Goal: Transaction & Acquisition: Purchase product/service

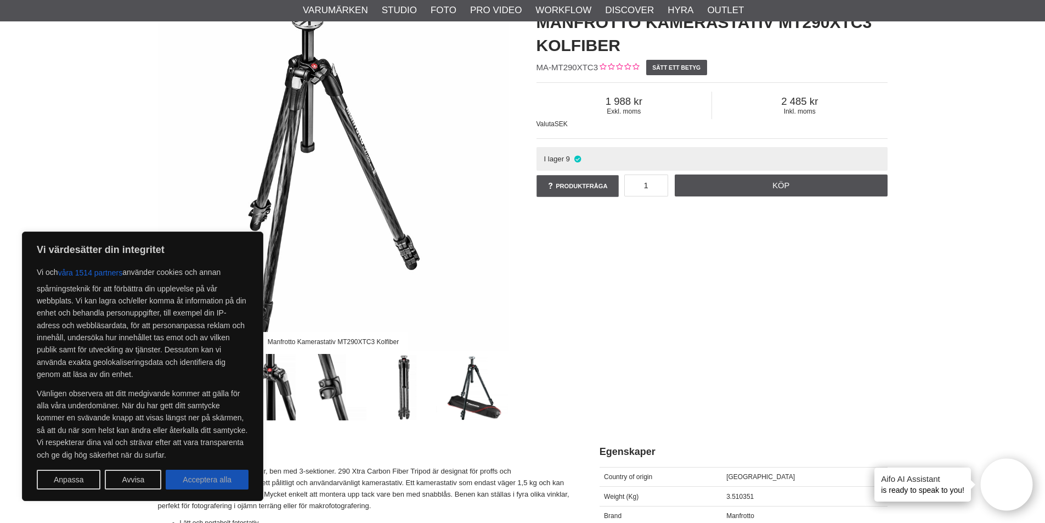
click at [225, 479] on button "Acceptera alla" at bounding box center [207, 479] width 83 height 20
checkbox input "true"
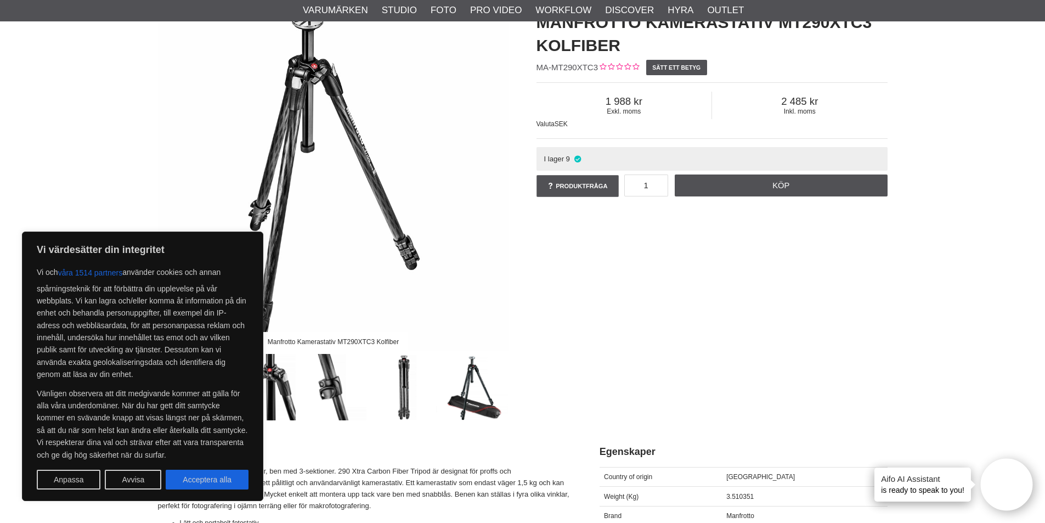
checkbox input "true"
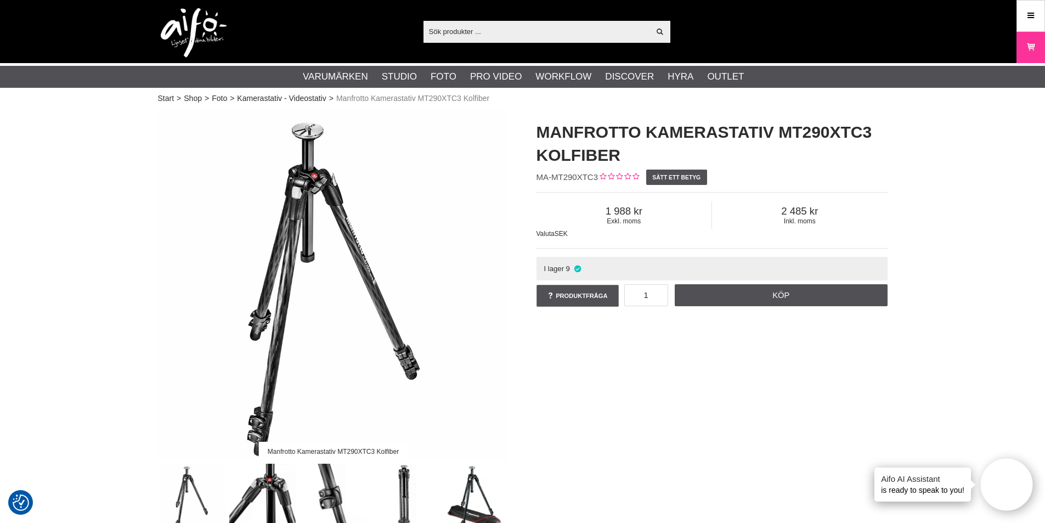
click at [307, 127] on img at bounding box center [333, 285] width 351 height 351
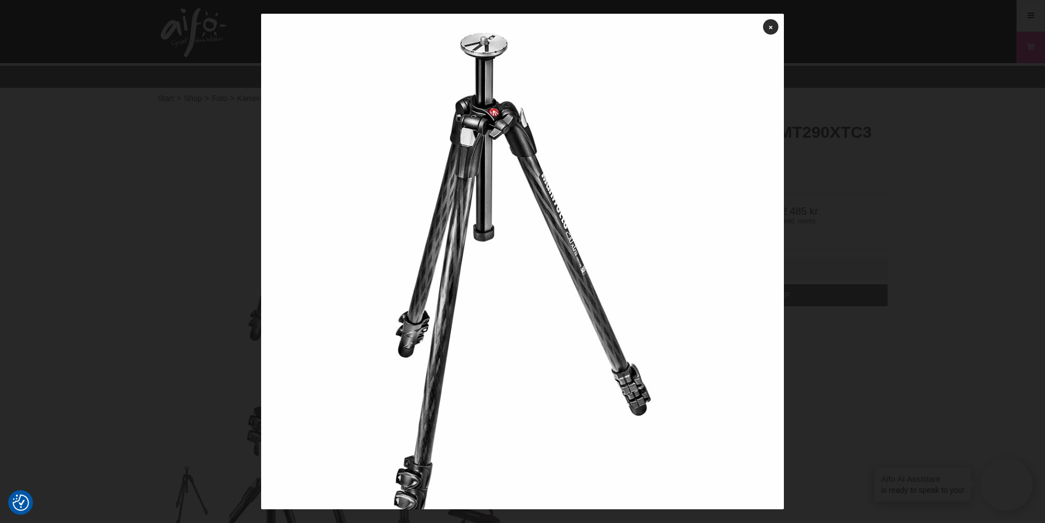
click at [167, 185] on div at bounding box center [522, 261] width 1045 height 523
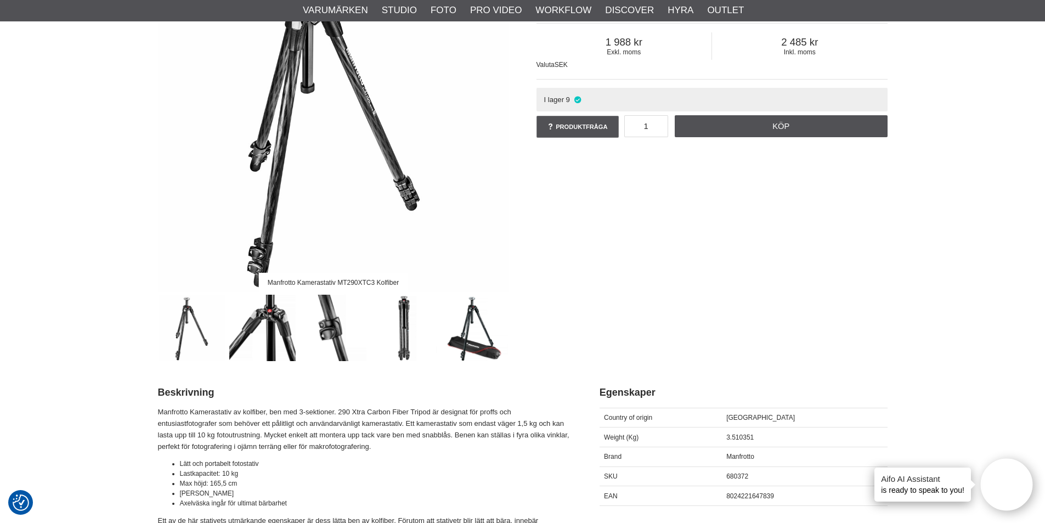
scroll to position [165, 0]
